Goal: Information Seeking & Learning: Learn about a topic

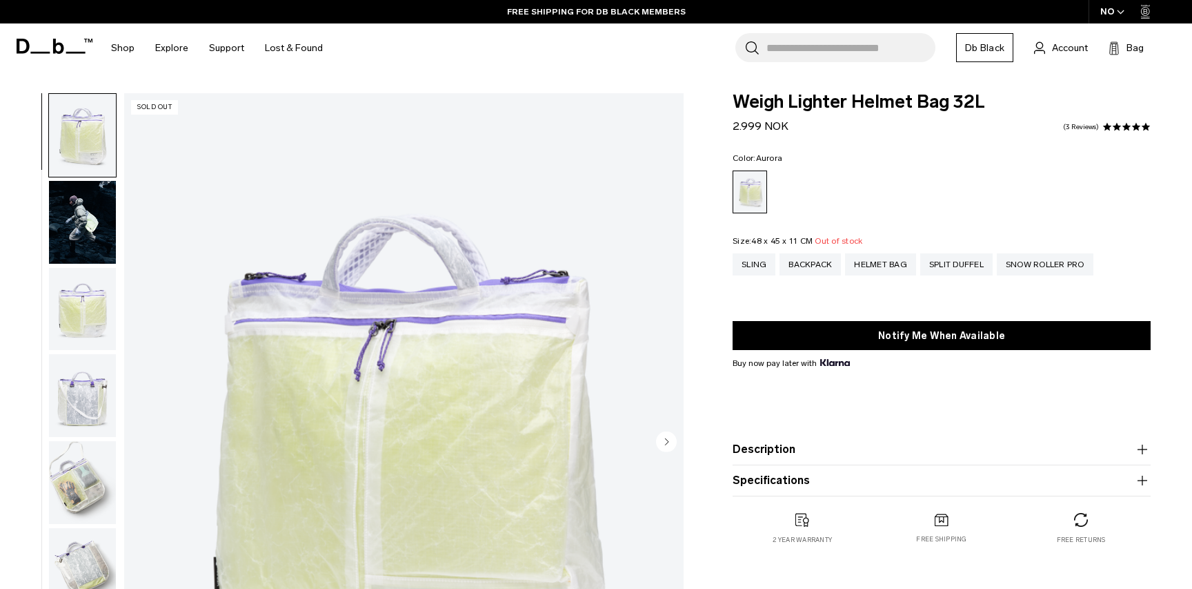
click at [794, 51] on input "Search for Bags, Luggage..." at bounding box center [851, 47] width 169 height 29
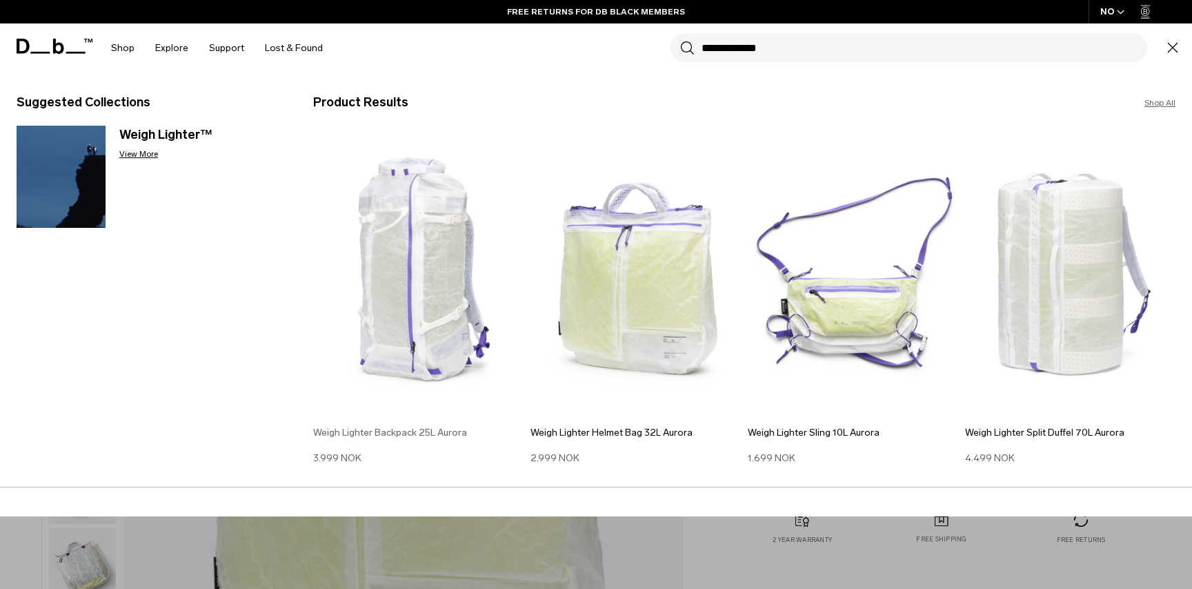
type input "**********"
click at [431, 206] on img at bounding box center [418, 275] width 210 height 284
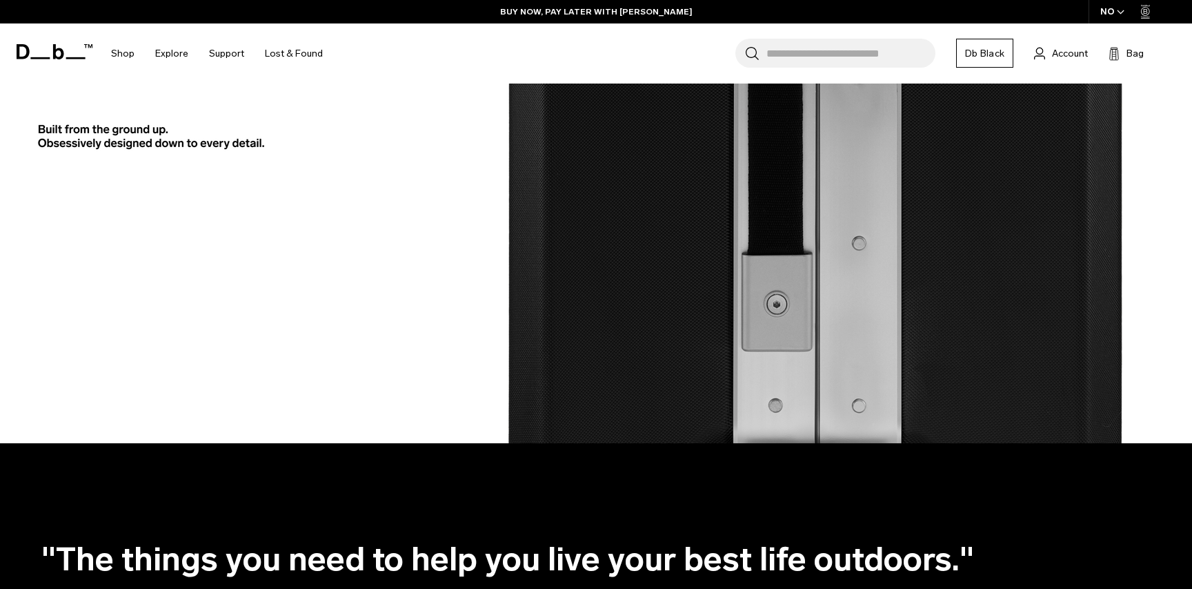
scroll to position [3411, 0]
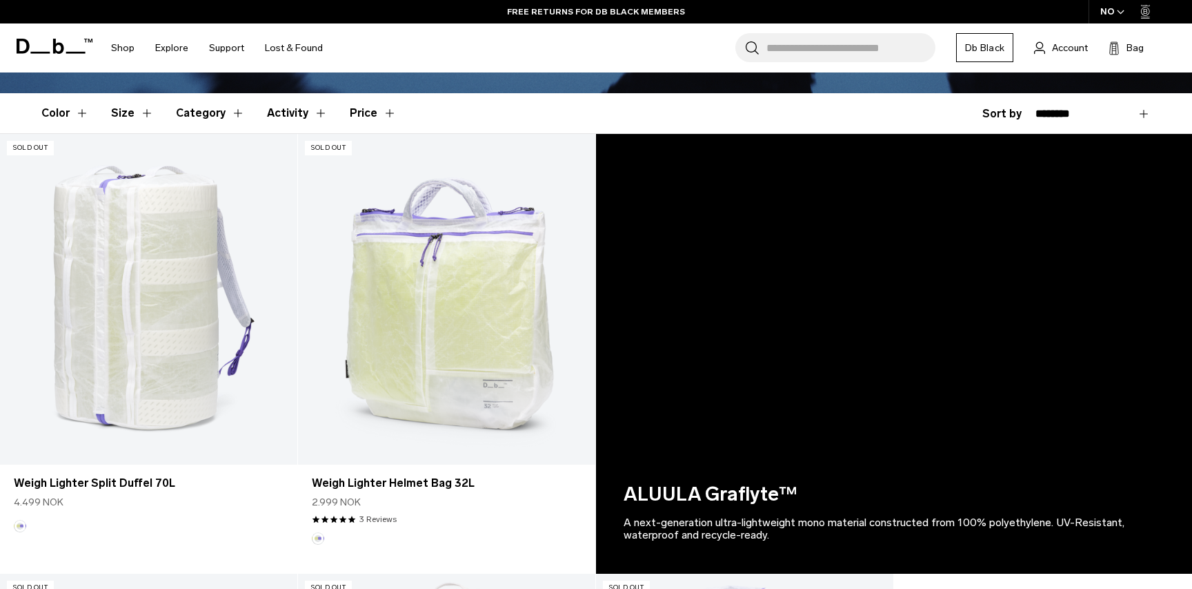
scroll to position [354, 0]
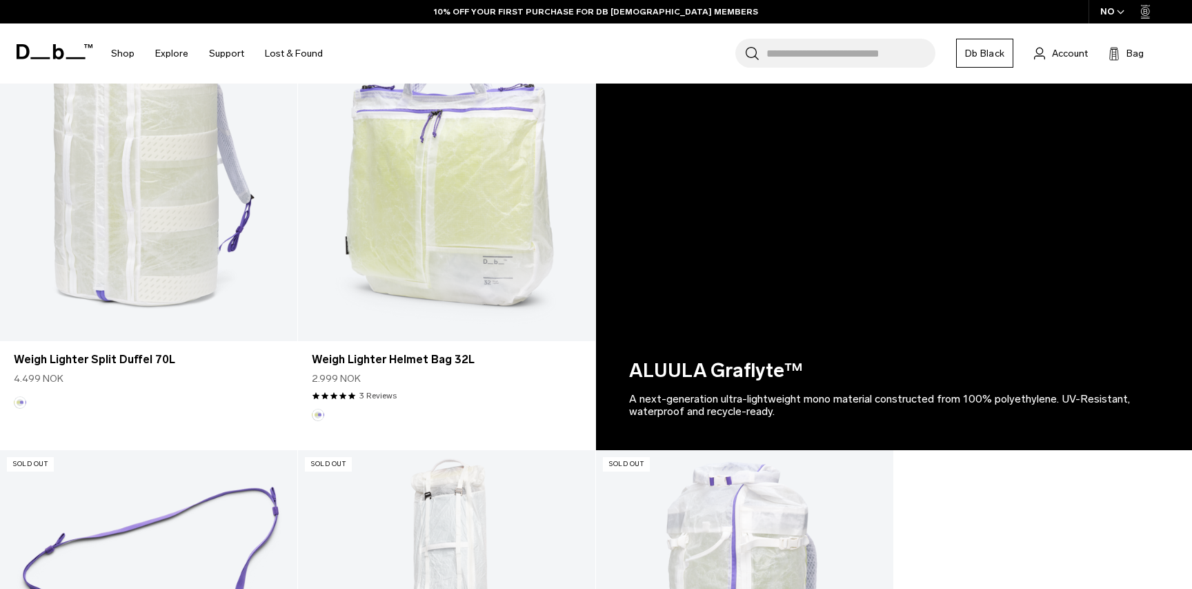
scroll to position [486, 0]
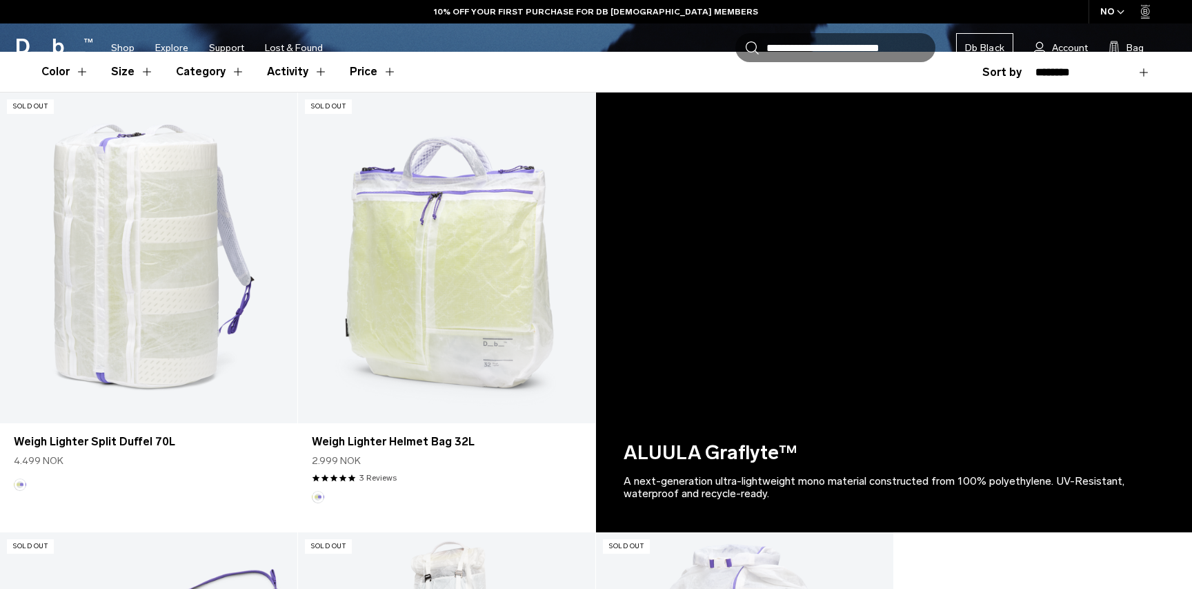
scroll to position [466, 0]
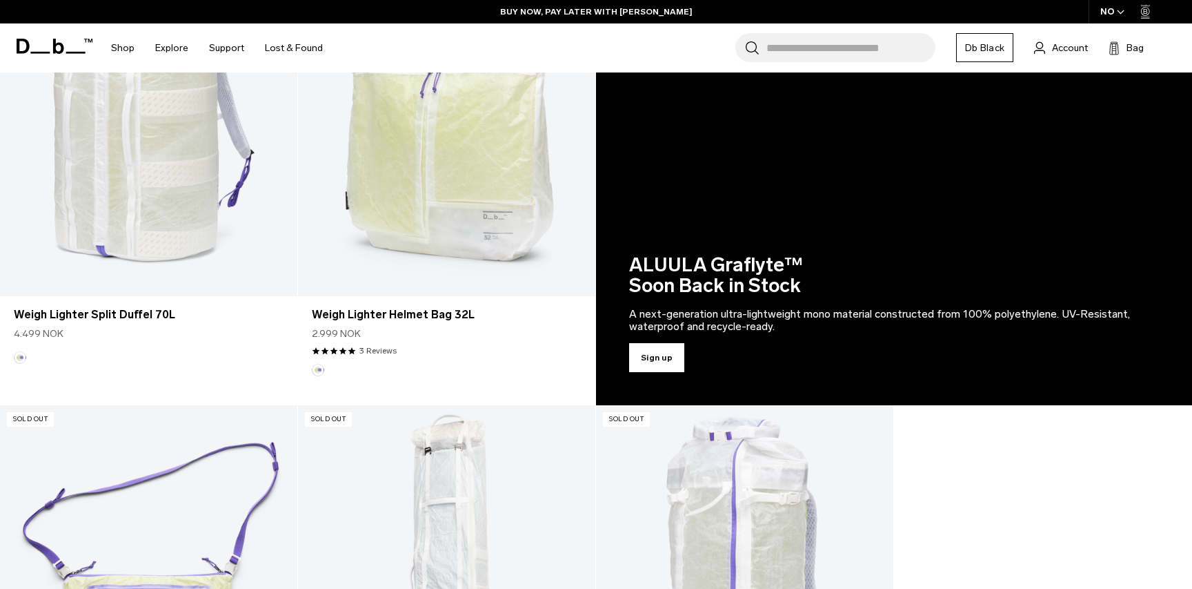
scroll to position [611, 0]
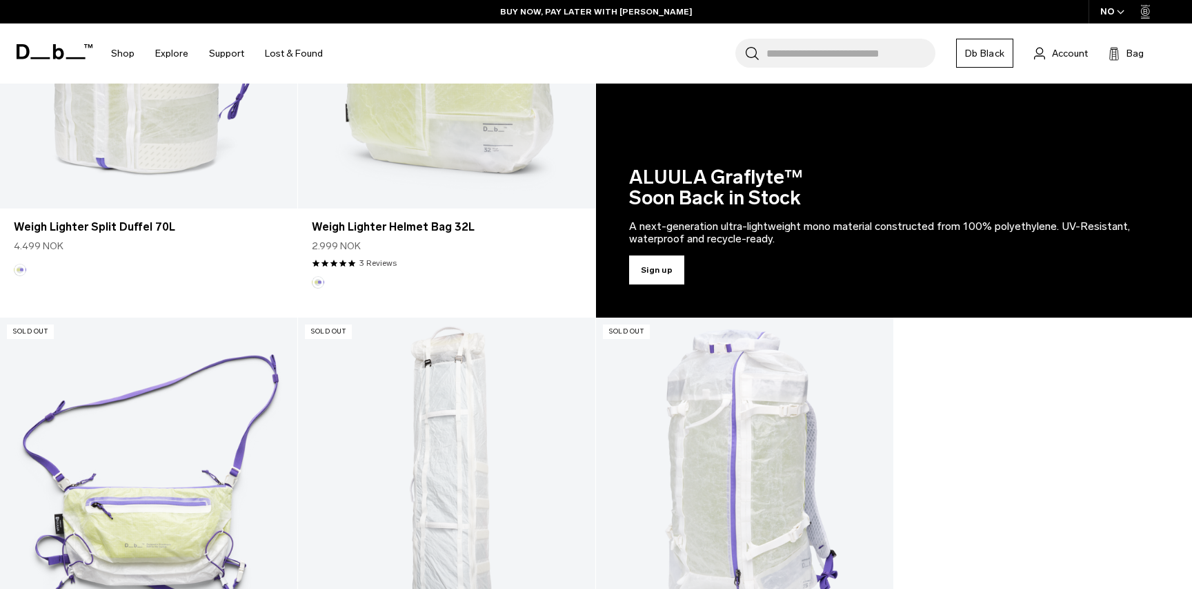
click at [647, 268] on link "Sign up" at bounding box center [894, 98] width 596 height 440
click at [657, 277] on link "Sign up" at bounding box center [894, 98] width 596 height 440
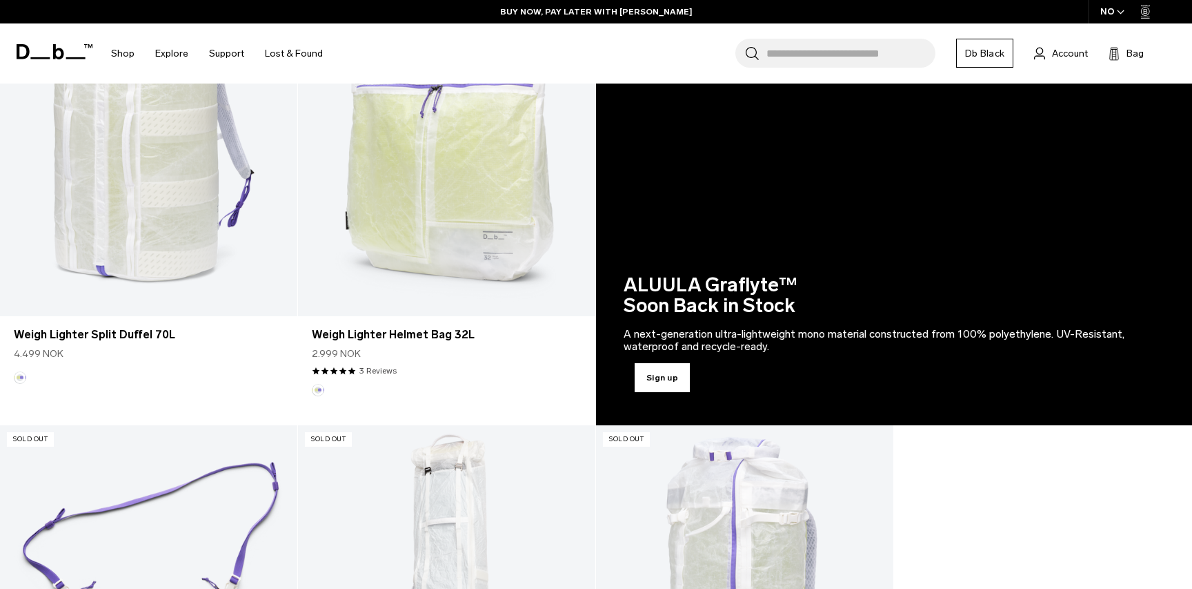
scroll to position [532, 0]
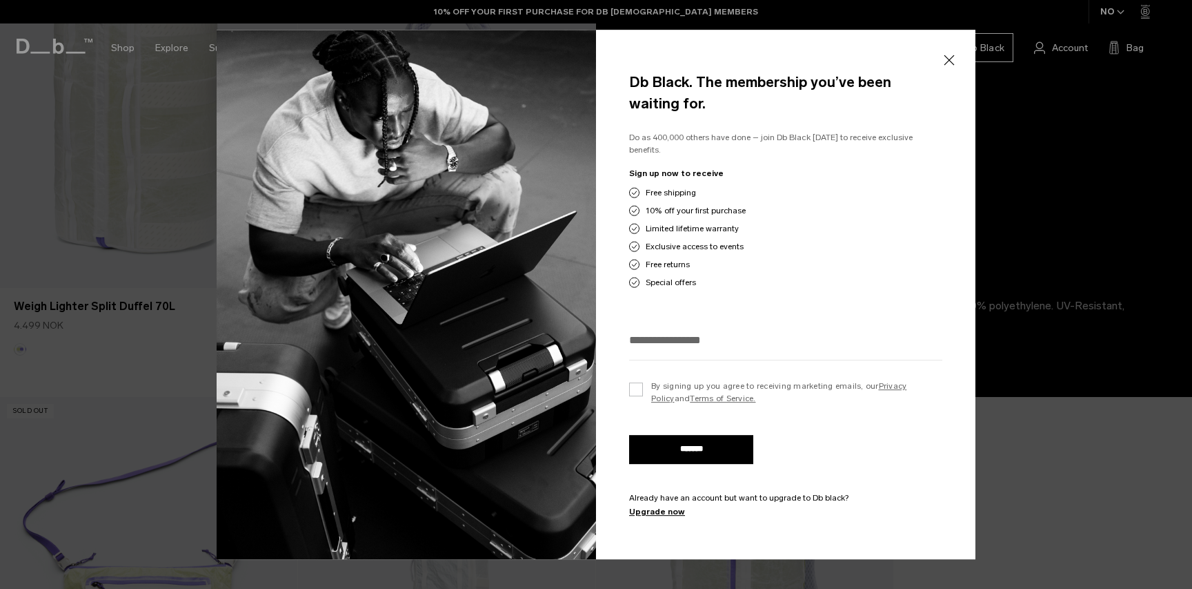
click at [950, 70] on button "Close" at bounding box center [948, 60] width 17 height 29
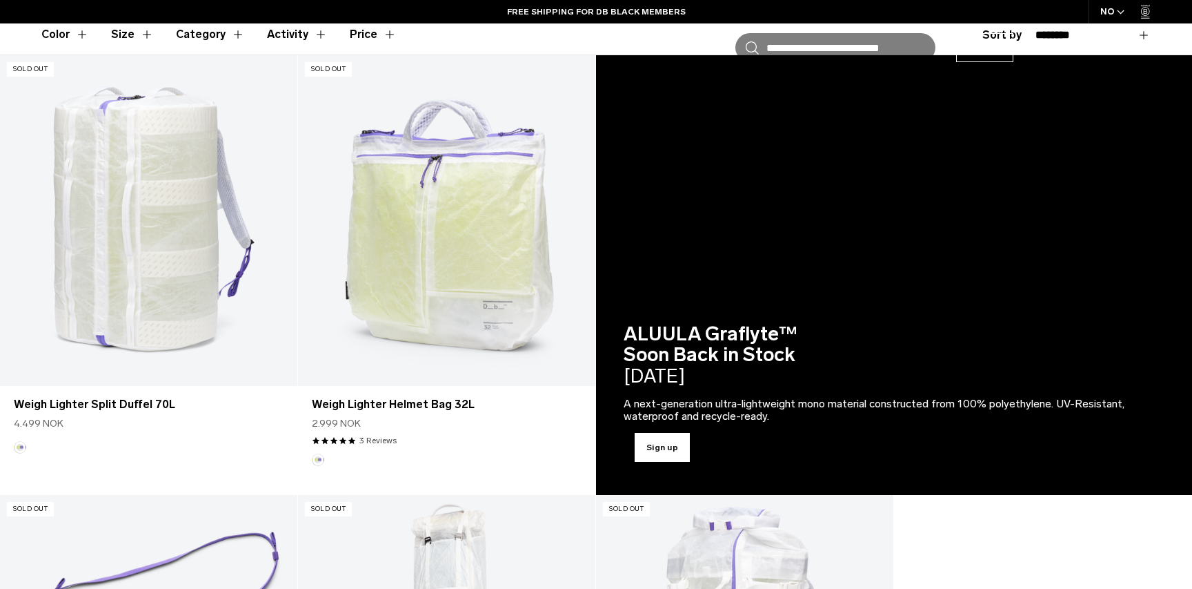
scroll to position [526, 0]
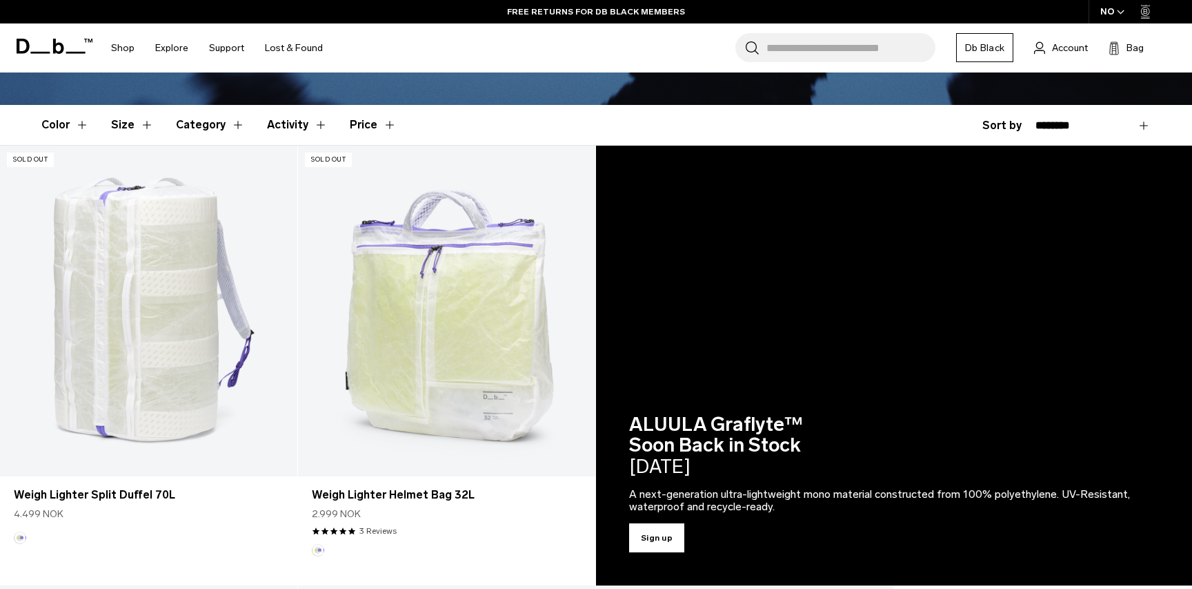
scroll to position [273, 0]
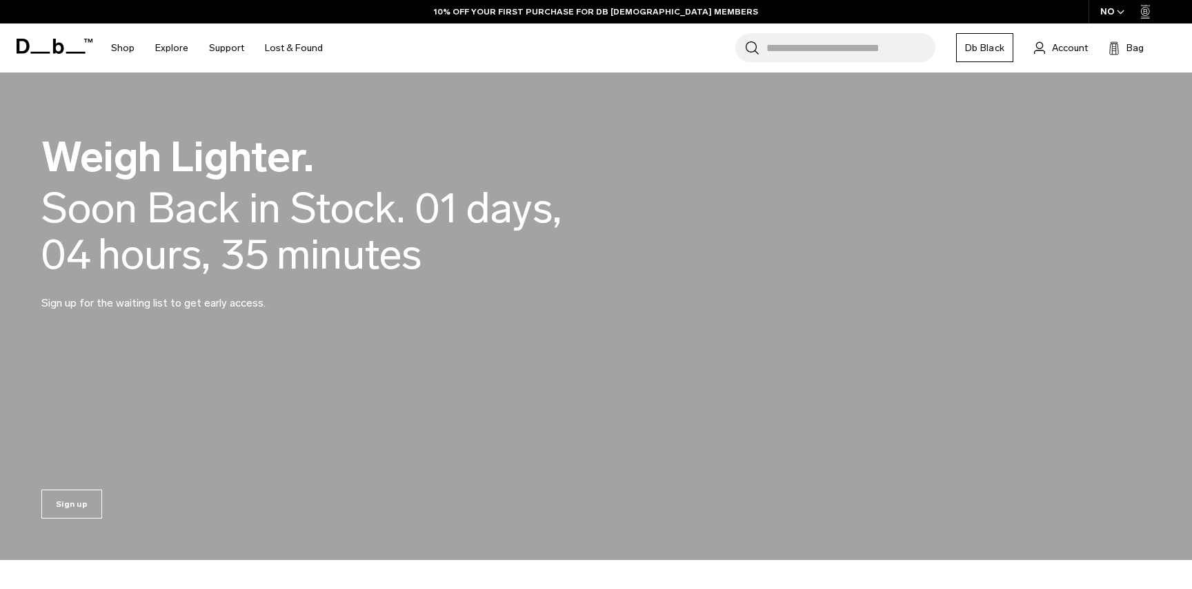
scroll to position [1264, 0]
